Goal: Complete application form

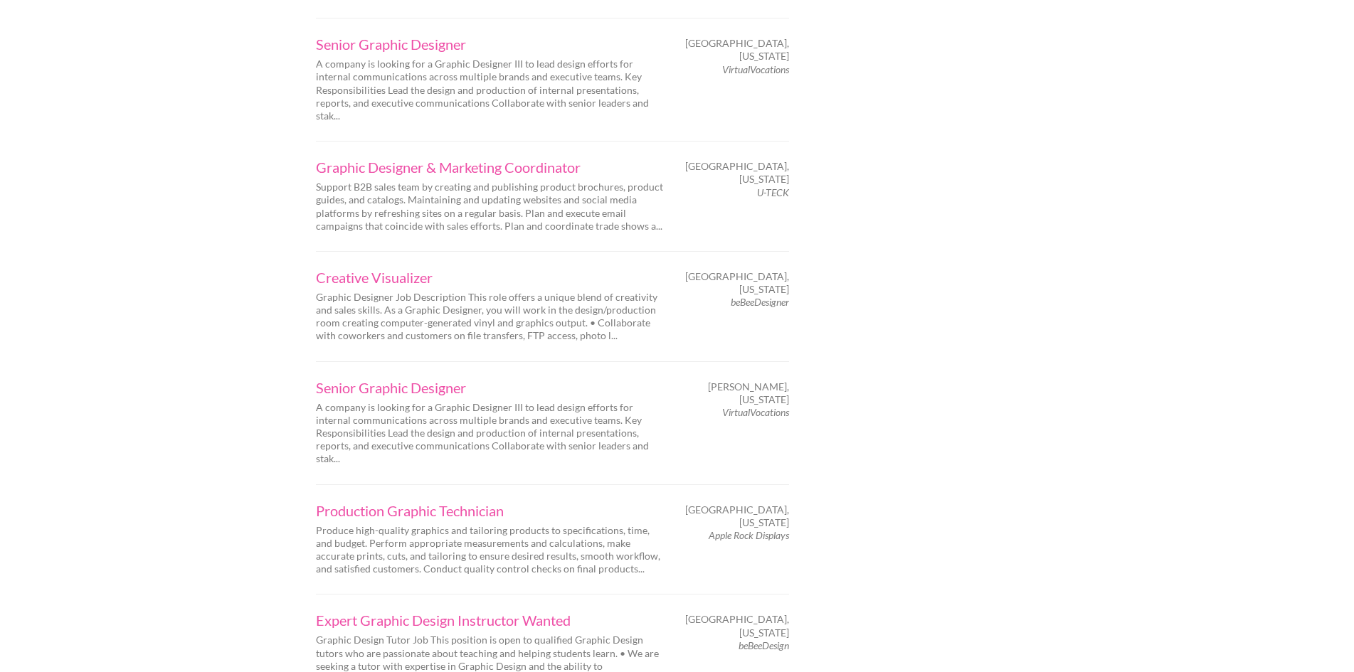
scroll to position [2063, 0]
